Goal: Task Accomplishment & Management: Use online tool/utility

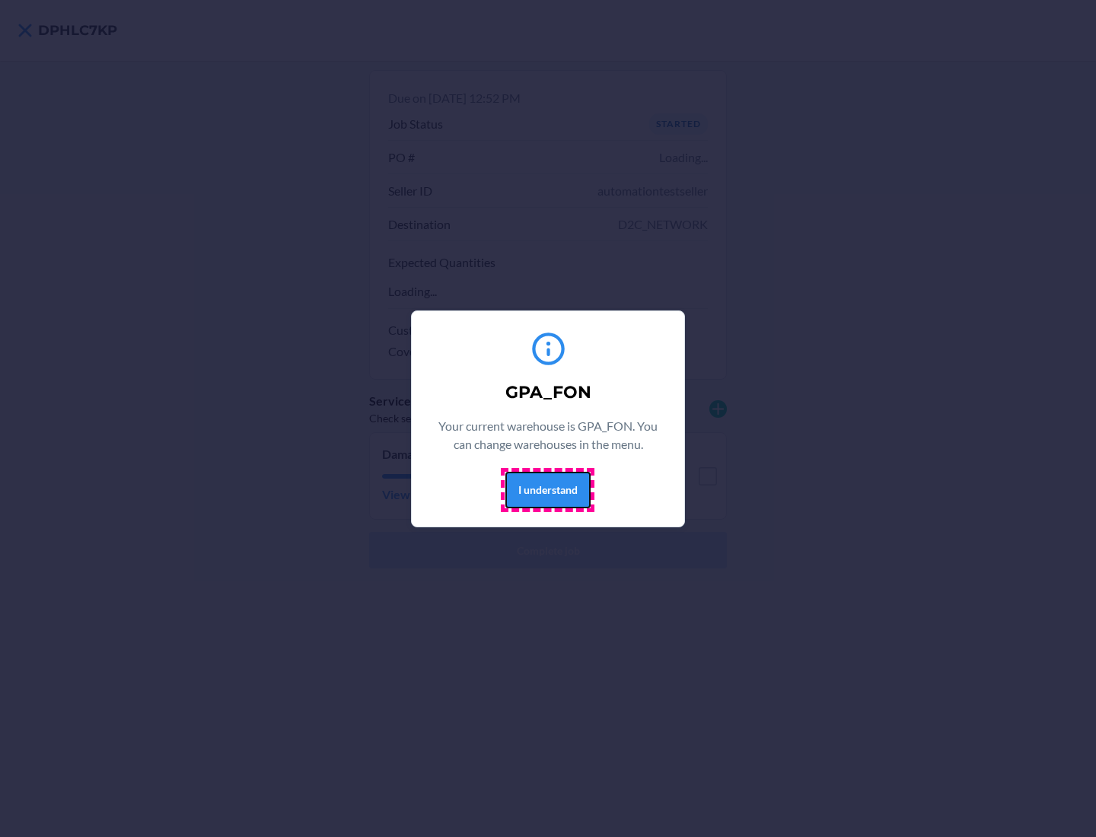
click at [547, 489] on button "I understand" at bounding box center [547, 490] width 85 height 37
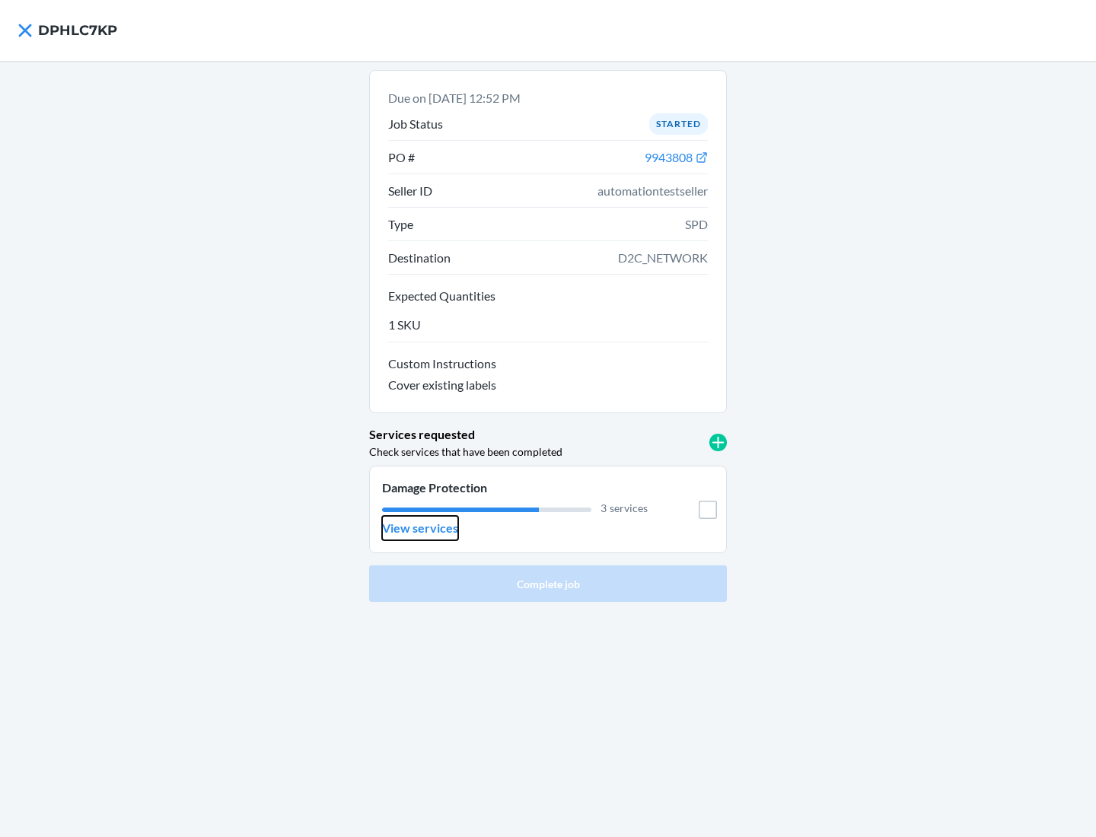
click at [419, 528] on p "View services" at bounding box center [420, 528] width 76 height 18
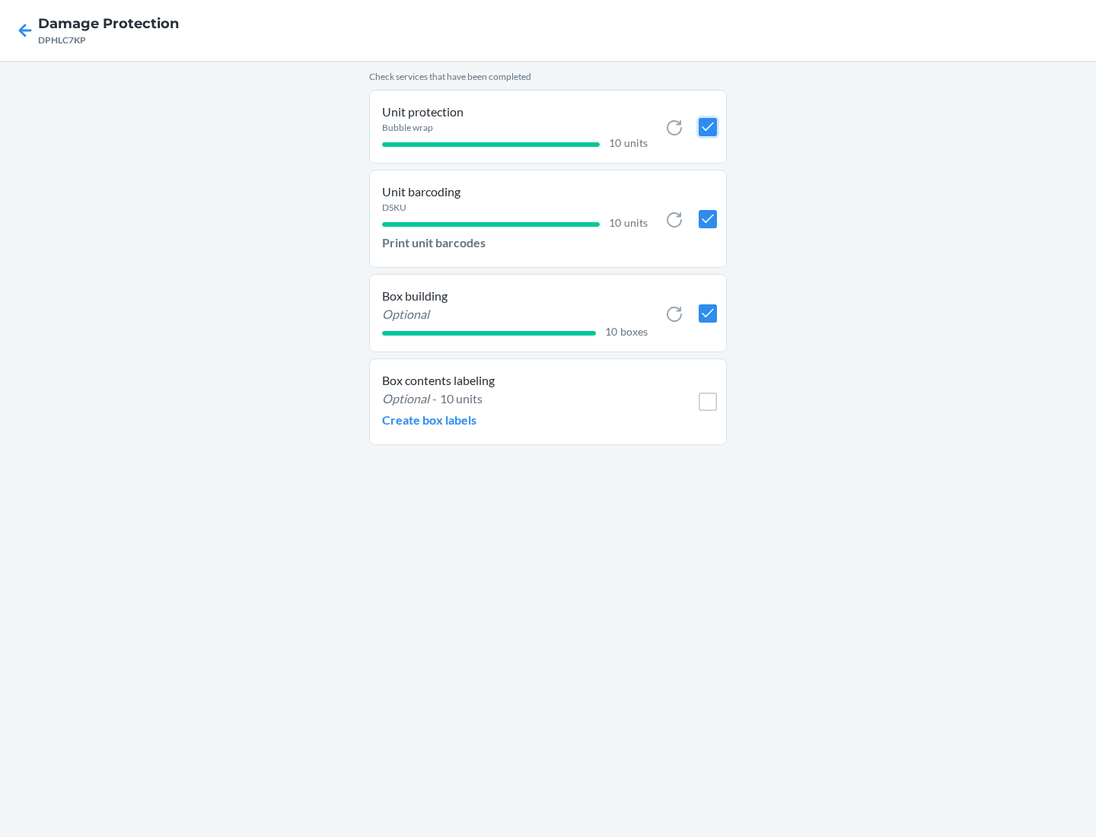
click at [707, 126] on input "checkbox" at bounding box center [708, 127] width 18 height 18
checkbox input "true"
